Goal: Browse casually: Explore the website without a specific task or goal

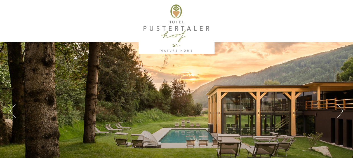
click at [341, 111] on button "Next" at bounding box center [340, 111] width 6 height 14
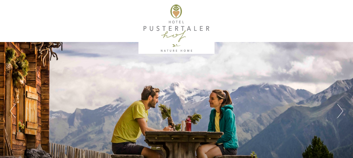
click at [341, 111] on button "Next" at bounding box center [340, 111] width 6 height 14
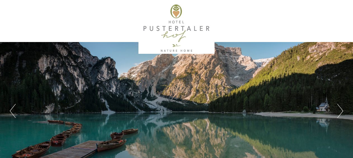
click at [341, 111] on button "Next" at bounding box center [340, 111] width 6 height 14
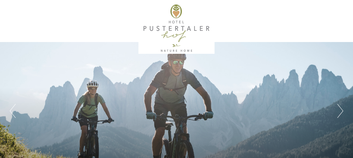
click at [341, 111] on button "Next" at bounding box center [340, 111] width 6 height 14
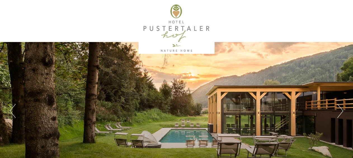
click at [341, 111] on button "Next" at bounding box center [340, 111] width 6 height 14
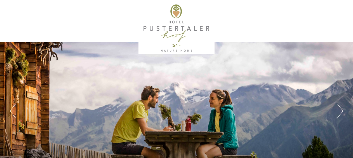
click at [341, 111] on button "Next" at bounding box center [340, 111] width 6 height 14
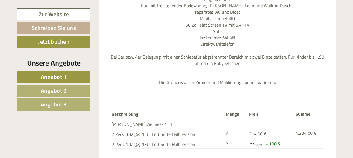
scroll to position [1737, 0]
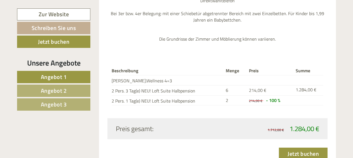
drag, startPoint x: 353, startPoint y: 133, endPoint x: 355, endPoint y: 139, distance: 6.8
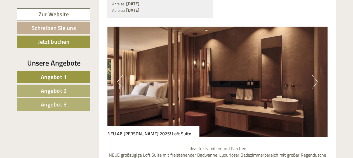
scroll to position [1477, 0]
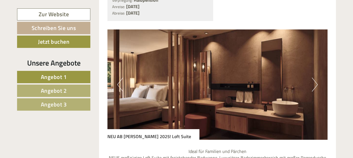
click at [316, 78] on button "Next" at bounding box center [315, 85] width 6 height 14
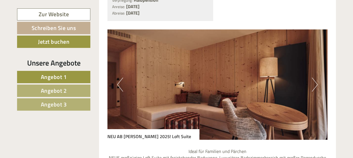
click at [316, 78] on button "Next" at bounding box center [315, 85] width 6 height 14
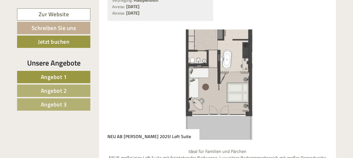
click at [316, 78] on button "Next" at bounding box center [315, 85] width 6 height 14
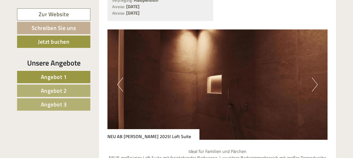
click at [316, 78] on button "Next" at bounding box center [315, 85] width 6 height 14
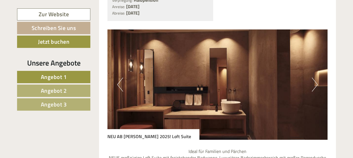
click at [316, 78] on button "Next" at bounding box center [315, 85] width 6 height 14
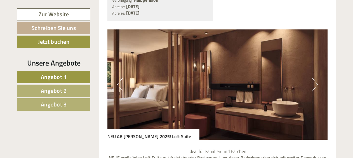
click at [316, 78] on button "Next" at bounding box center [315, 85] width 6 height 14
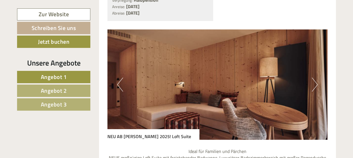
click at [316, 78] on button "Next" at bounding box center [315, 85] width 6 height 14
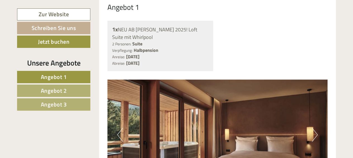
scroll to position [236, 0]
